Goal: Information Seeking & Learning: Check status

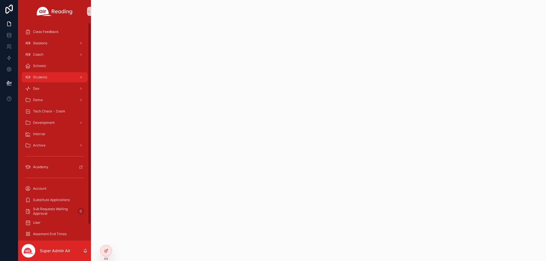
click at [52, 78] on div "Students" at bounding box center [54, 77] width 59 height 9
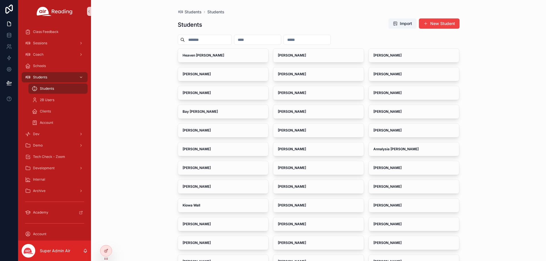
click at [281, 41] on input "scrollable content" at bounding box center [257, 40] width 47 height 8
paste input "**********"
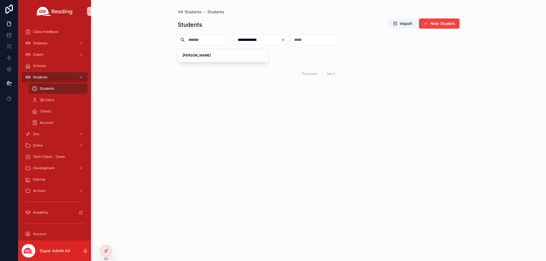
type input "**********"
click at [204, 60] on div "[PERSON_NAME]" at bounding box center [223, 56] width 90 height 14
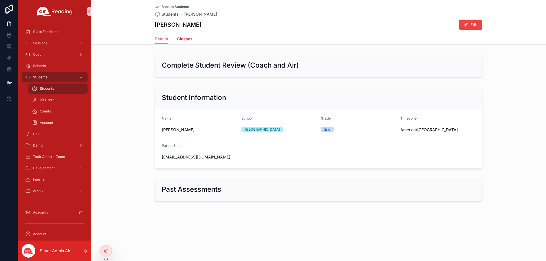
click at [186, 41] on span "Classes" at bounding box center [184, 39] width 15 height 6
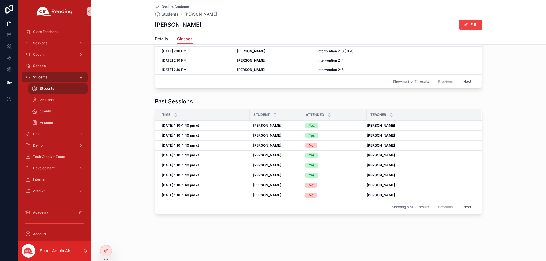
scroll to position [78, 0]
click at [242, 176] on div "[DATE] 1:10-1:40 pm ct [DATE] 1:10-1:40 pm ct" at bounding box center [204, 175] width 84 height 5
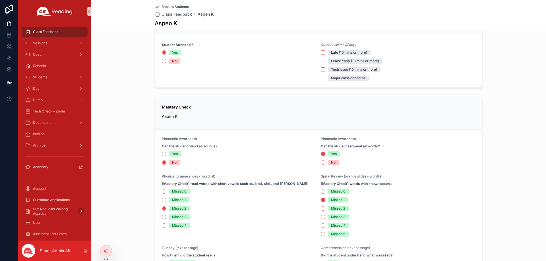
scroll to position [114, 0]
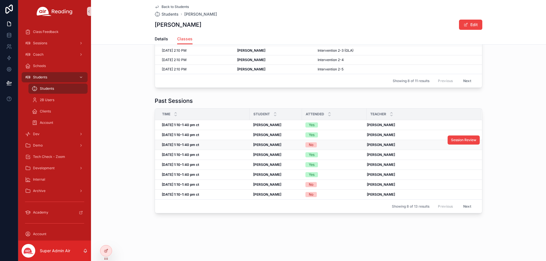
scroll to position [78, 0]
click at [323, 164] on div "Yes" at bounding box center [334, 164] width 58 height 5
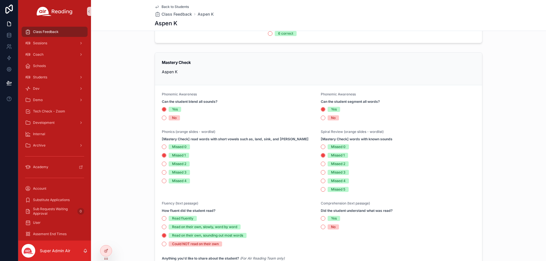
scroll to position [256, 0]
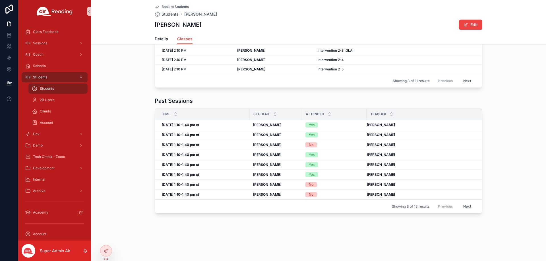
scroll to position [78, 0]
click at [328, 155] on div "Yes" at bounding box center [334, 154] width 58 height 5
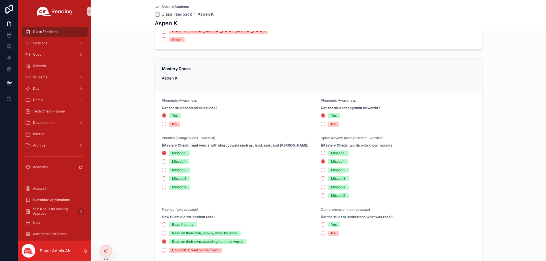
scroll to position [142, 0]
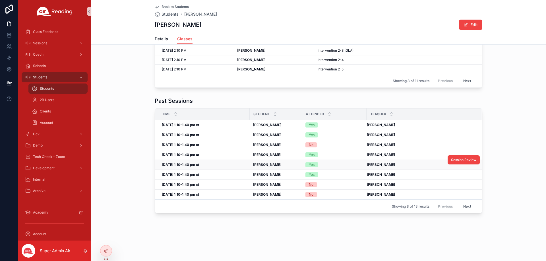
scroll to position [78, 0]
click at [322, 162] on td "Yes" at bounding box center [334, 165] width 65 height 10
click at [324, 164] on div "Yes" at bounding box center [334, 164] width 58 height 5
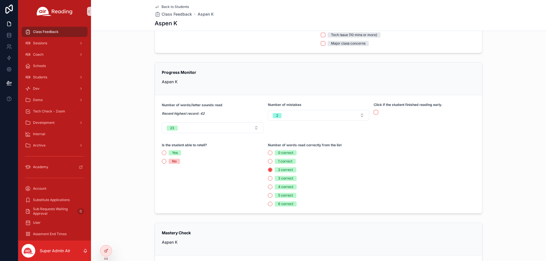
click at [164, 7] on span "Back to Students" at bounding box center [175, 7] width 27 height 5
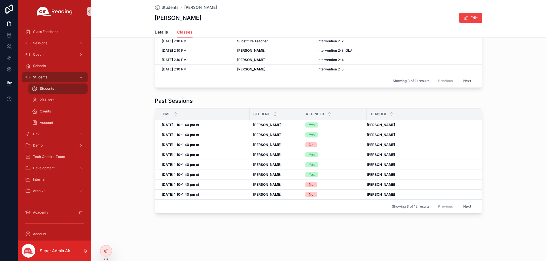
scroll to position [71, 0]
click at [167, 6] on span "Students" at bounding box center [170, 8] width 17 height 6
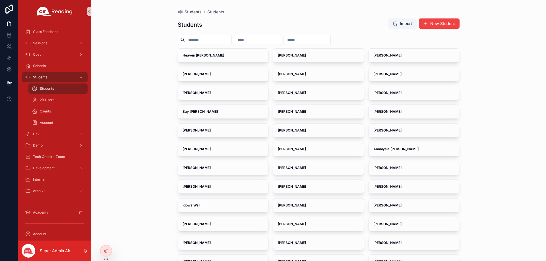
click at [281, 40] on input "scrollable content" at bounding box center [257, 40] width 47 height 8
paste input "**********"
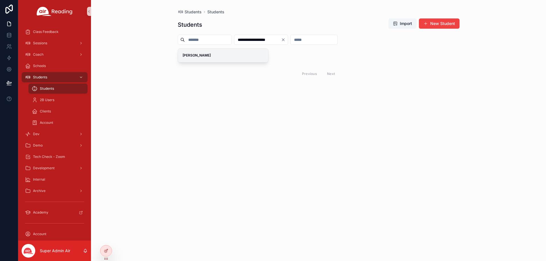
type input "**********"
click at [223, 52] on div "[PERSON_NAME]" at bounding box center [223, 56] width 90 height 14
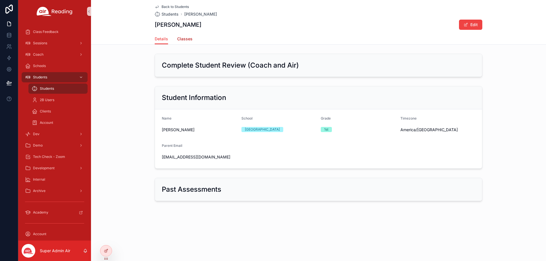
click at [186, 38] on span "Classes" at bounding box center [184, 39] width 15 height 6
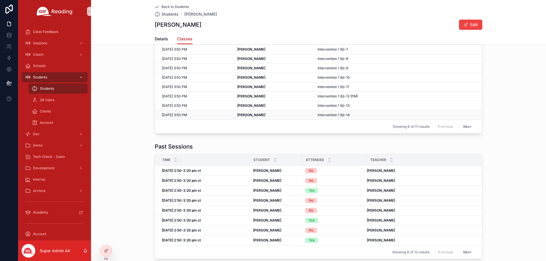
scroll to position [78, 0]
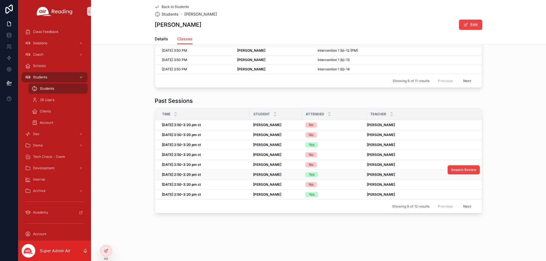
click at [216, 177] on div "[DATE] 2:50-3:20 pm ct [DATE] 2:50-3:20 pm ct" at bounding box center [204, 175] width 84 height 5
